Goal: Browse casually

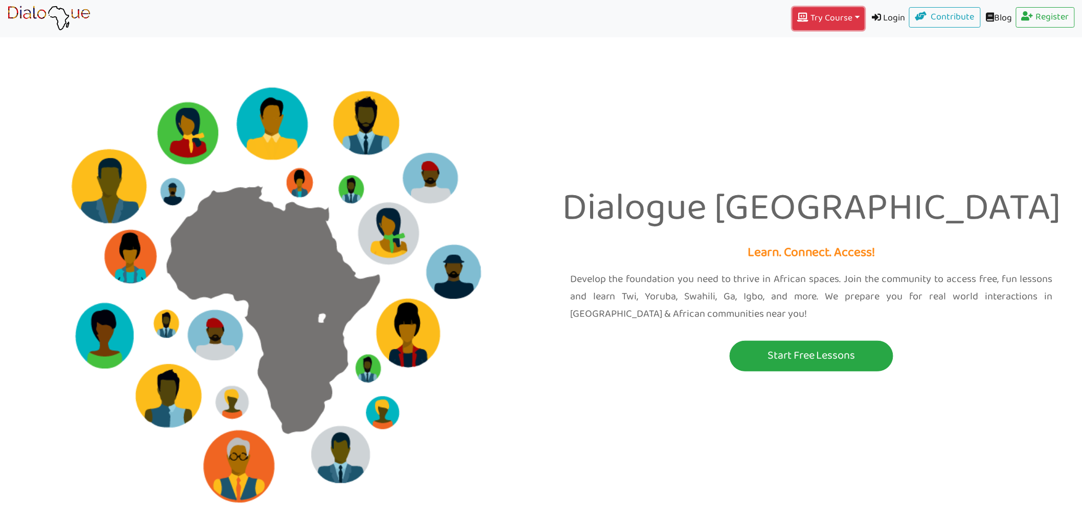
click at [842, 16] on button "Try Course Toggle Dropdown" at bounding box center [828, 18] width 72 height 23
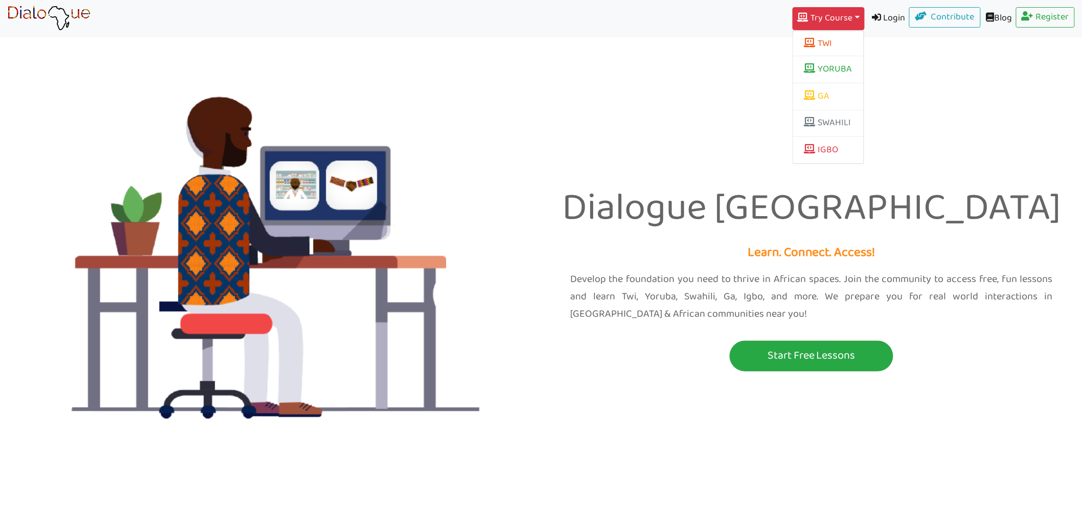
click at [910, 134] on div "Dialogue Africa Learn. Connect. Access! Develop the foundation you need to thri…" at bounding box center [541, 263] width 1082 height 526
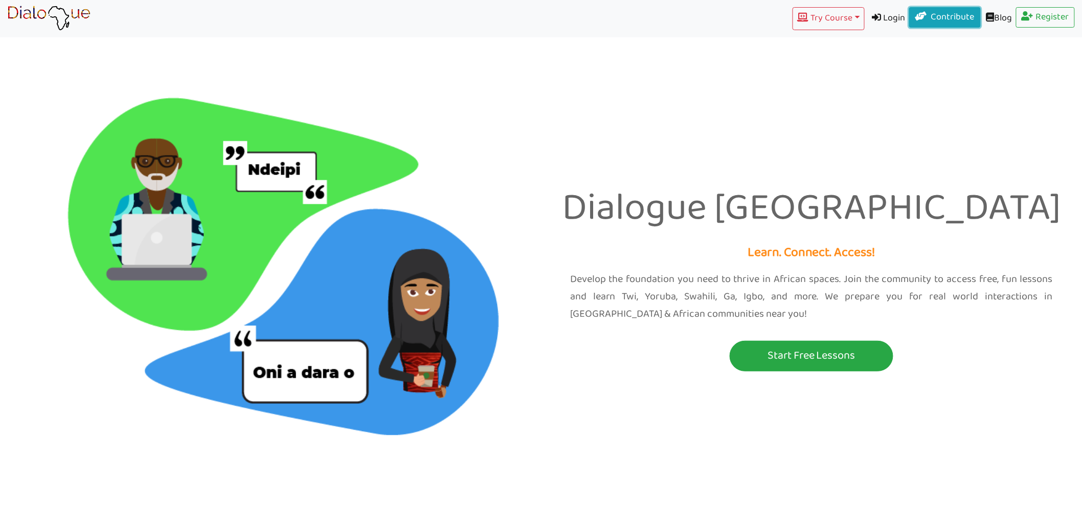
click at [915, 17] on span at bounding box center [922, 15] width 14 height 9
